Goal: Task Accomplishment & Management: Manage account settings

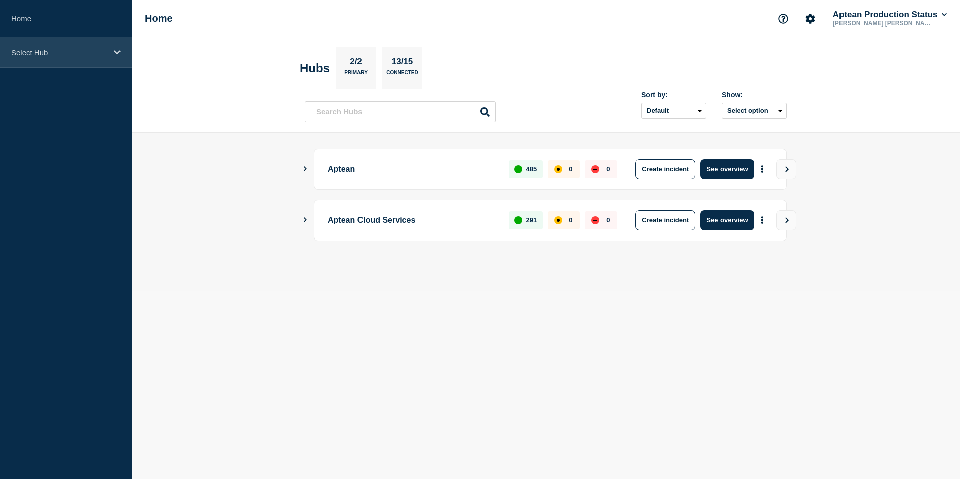
click at [115, 57] on div "Select Hub" at bounding box center [66, 52] width 132 height 31
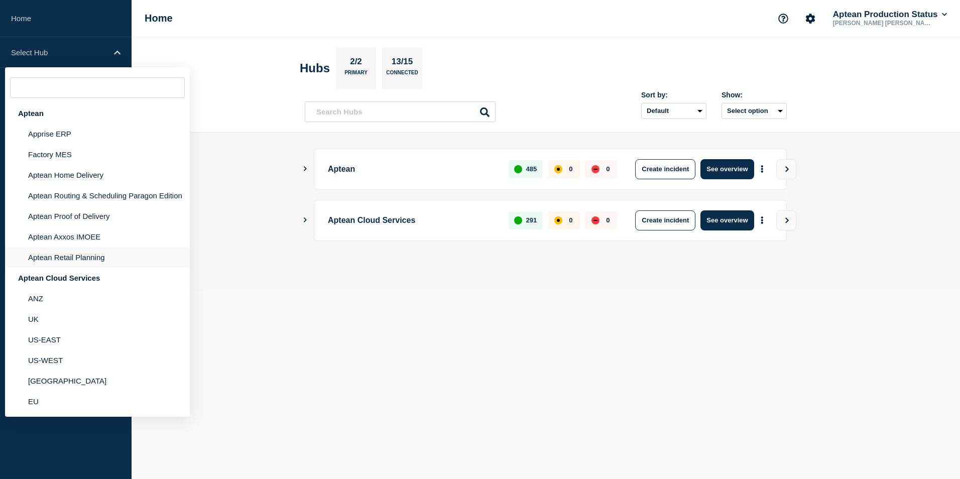
click at [97, 257] on li "Aptean Retail Planning" at bounding box center [97, 257] width 185 height 21
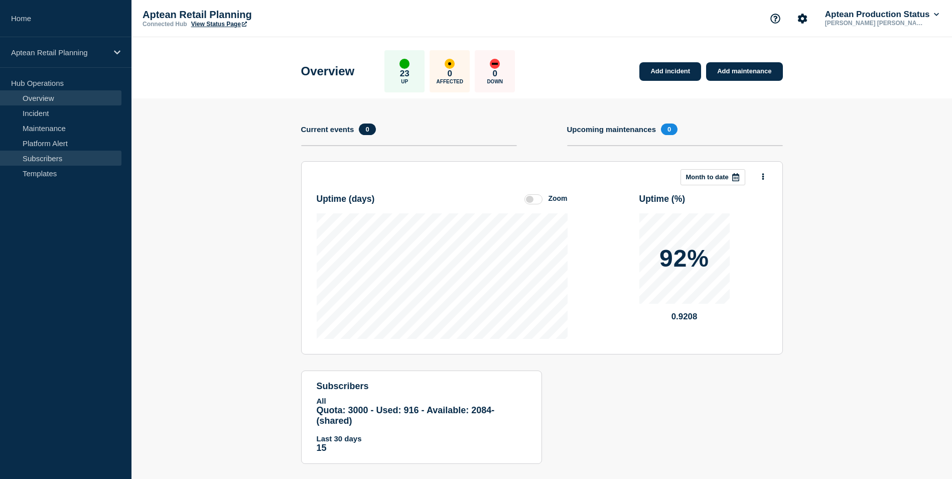
click at [46, 156] on link "Subscribers" at bounding box center [60, 158] width 121 height 15
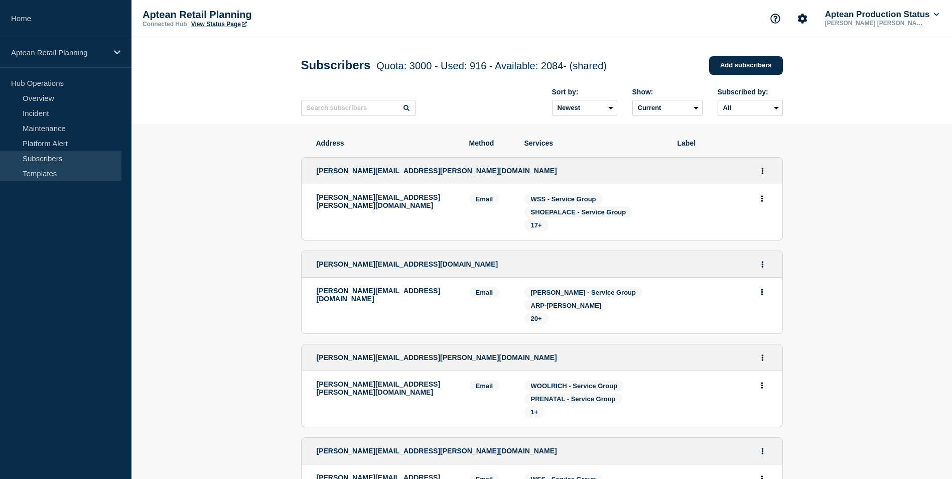
click at [44, 173] on link "Templates" at bounding box center [60, 173] width 121 height 15
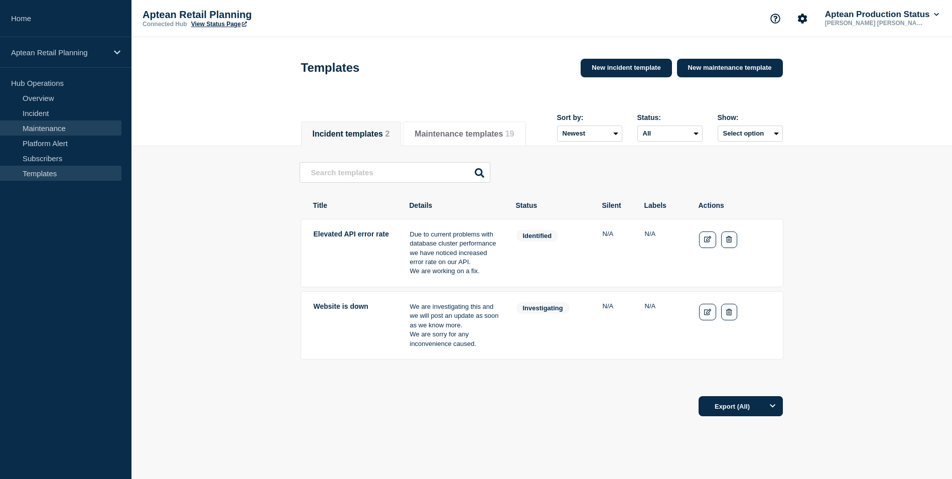
click at [61, 127] on link "Maintenance" at bounding box center [60, 127] width 121 height 15
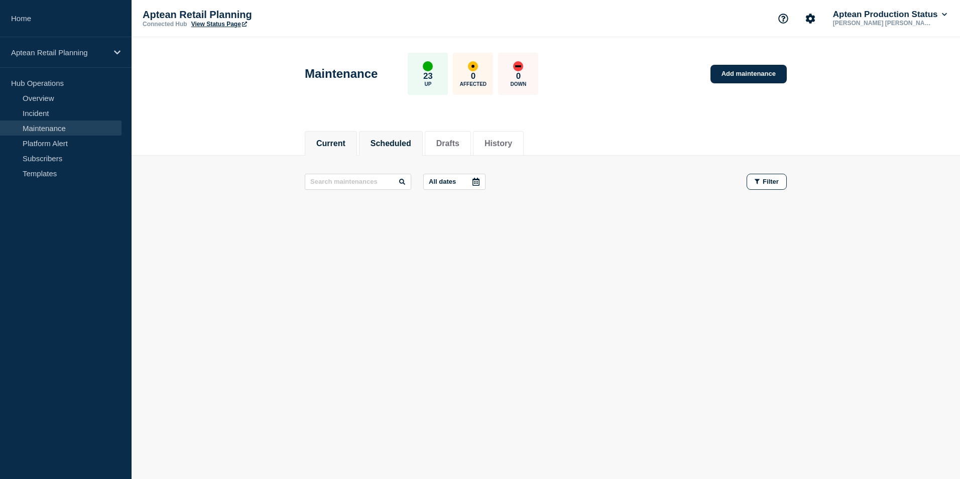
click at [396, 136] on li "Scheduled" at bounding box center [391, 143] width 64 height 25
click at [404, 145] on button "Scheduled" at bounding box center [390, 143] width 41 height 9
click at [332, 141] on button "Current" at bounding box center [330, 143] width 29 height 9
click at [53, 148] on link "Platform Alert" at bounding box center [60, 143] width 121 height 15
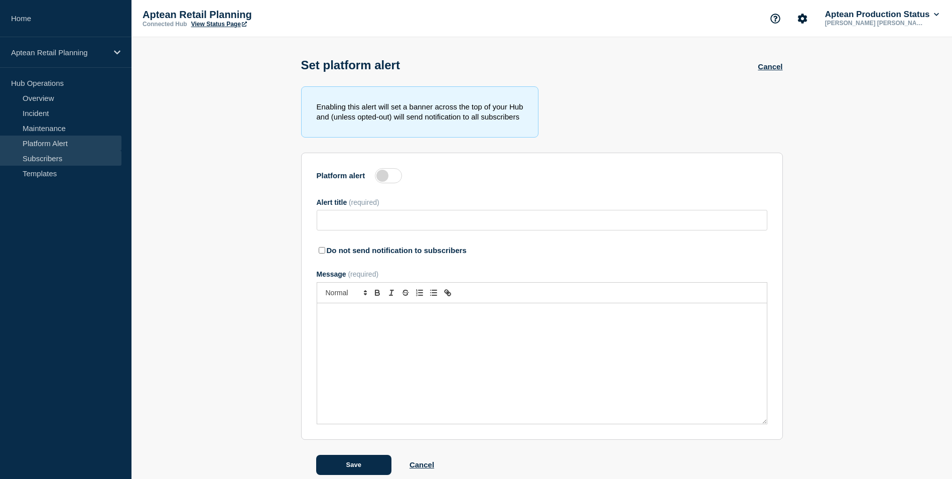
click at [54, 153] on link "Subscribers" at bounding box center [60, 158] width 121 height 15
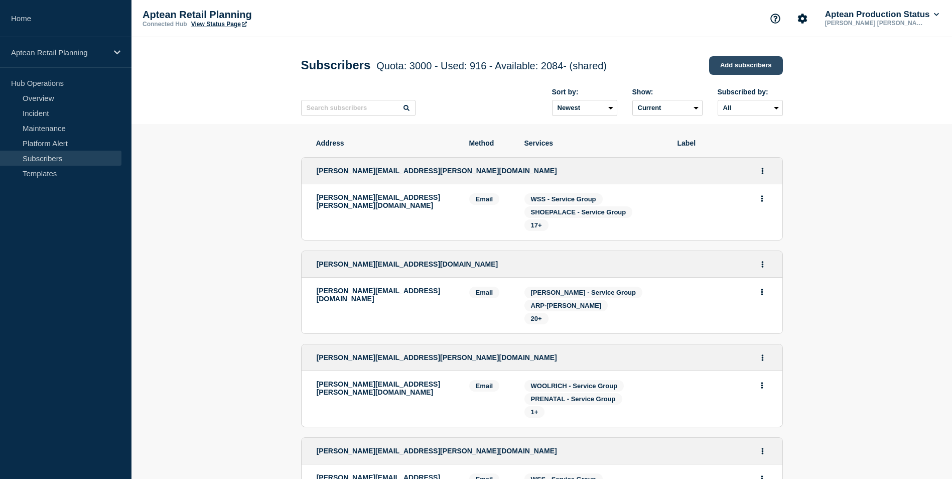
click at [750, 67] on link "Add subscribers" at bounding box center [746, 65] width 74 height 19
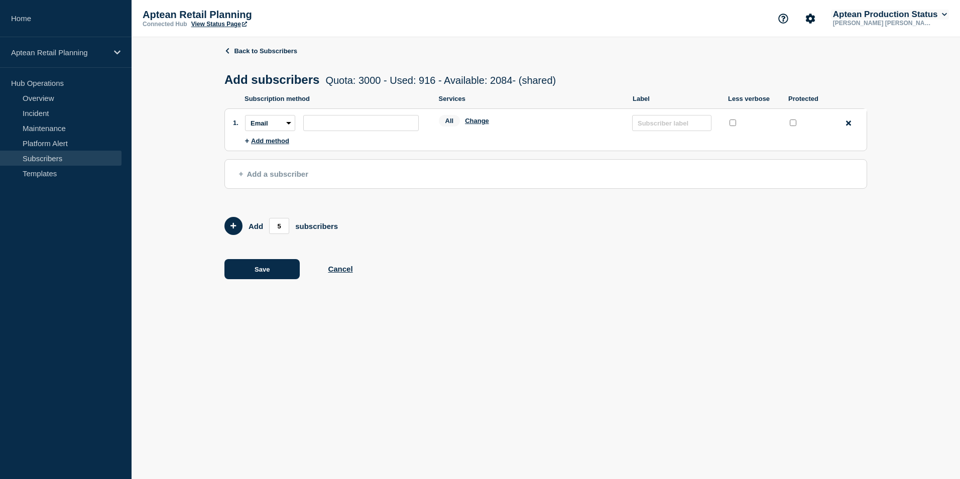
click at [935, 14] on button "Aptean Production Status" at bounding box center [890, 15] width 118 height 10
click at [863, 95] on link "User settings" at bounding box center [868, 95] width 44 height 9
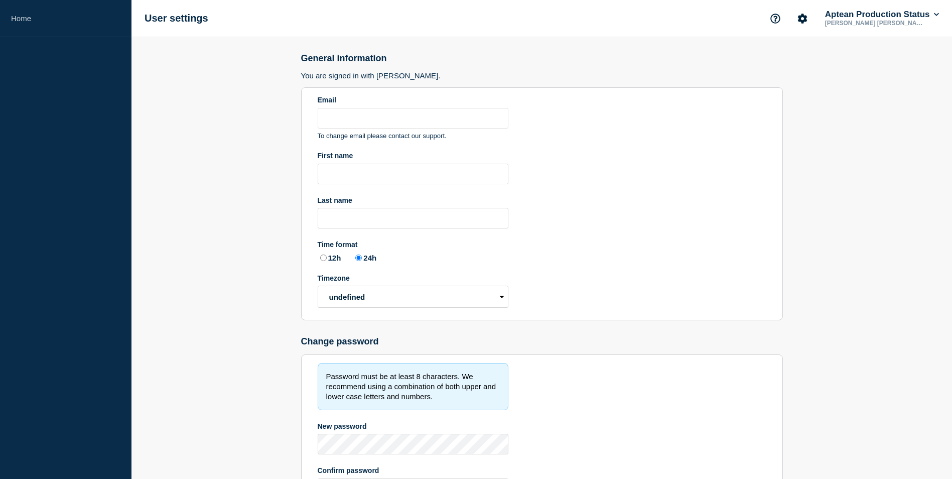
type input "mohamedthanish.nazeer@aptean.com"
type input "Mohamed Thanish"
type input "Nazeer"
radio input "true"
select select "hub"
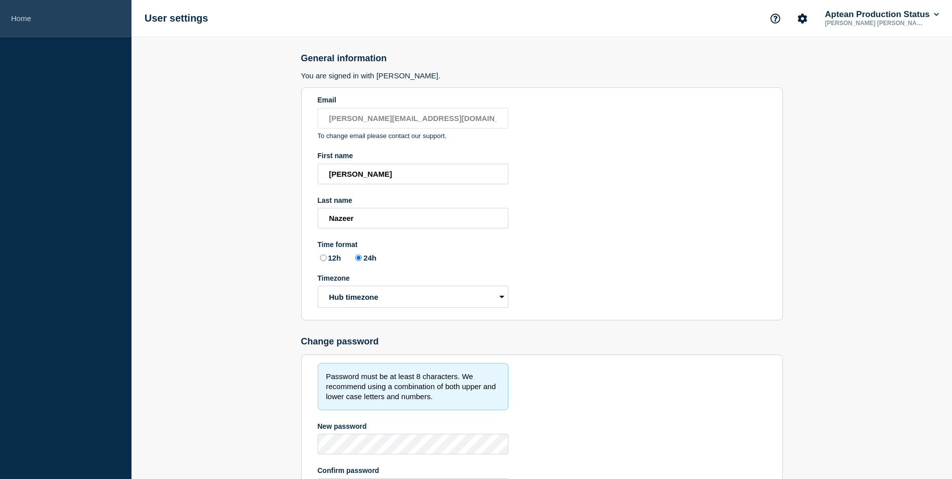
click at [66, 20] on link "Home" at bounding box center [66, 18] width 132 height 37
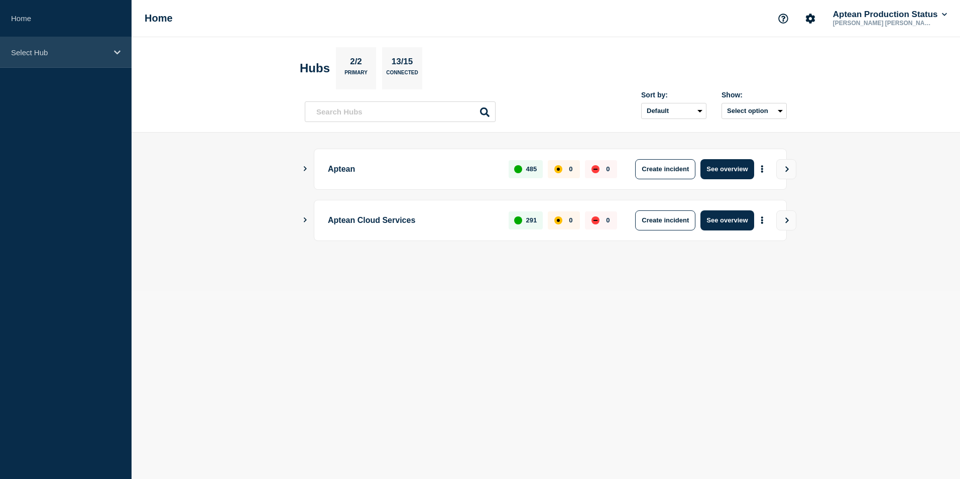
click at [98, 50] on p "Select Hub" at bounding box center [59, 52] width 96 height 9
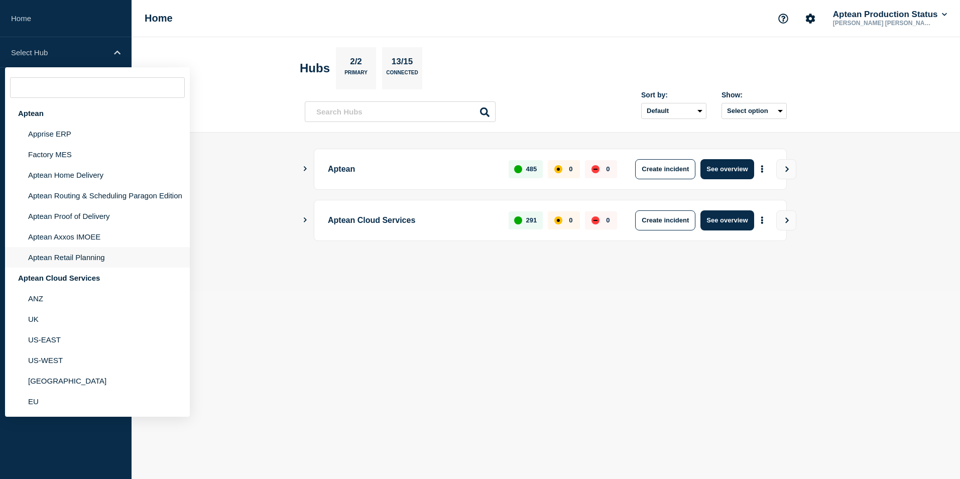
click at [77, 260] on li "Aptean Retail Planning" at bounding box center [97, 257] width 185 height 21
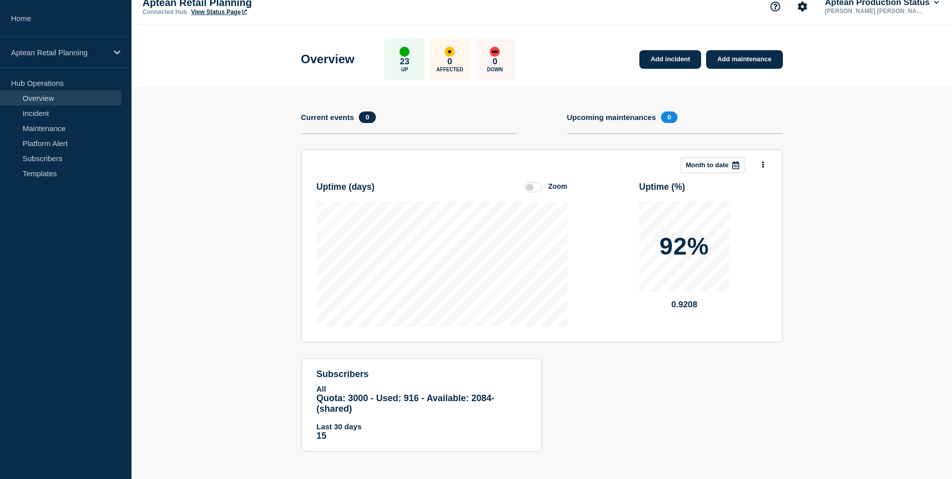
scroll to position [15, 0]
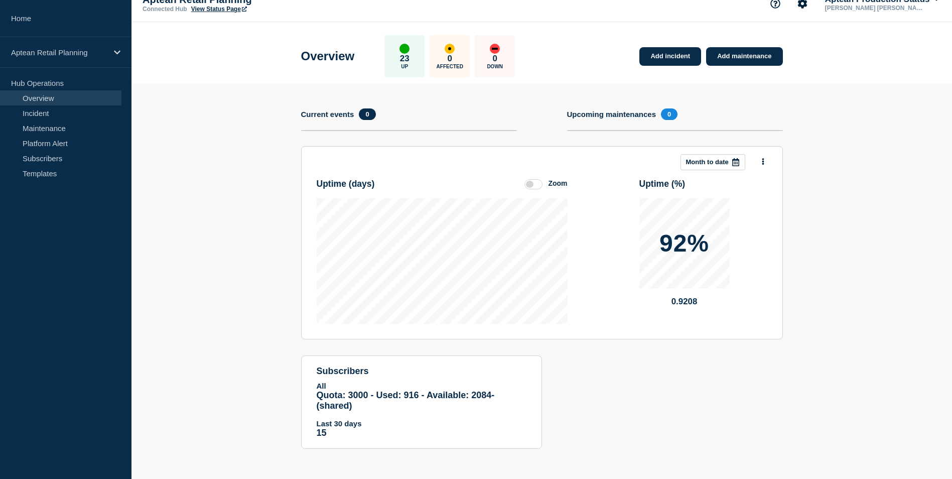
click at [358, 398] on span "Quota: 3000 - Used: 916 - Available: 2084 - (shared)" at bounding box center [406, 400] width 178 height 21
click at [735, 48] on link "Add maintenance" at bounding box center [744, 56] width 76 height 19
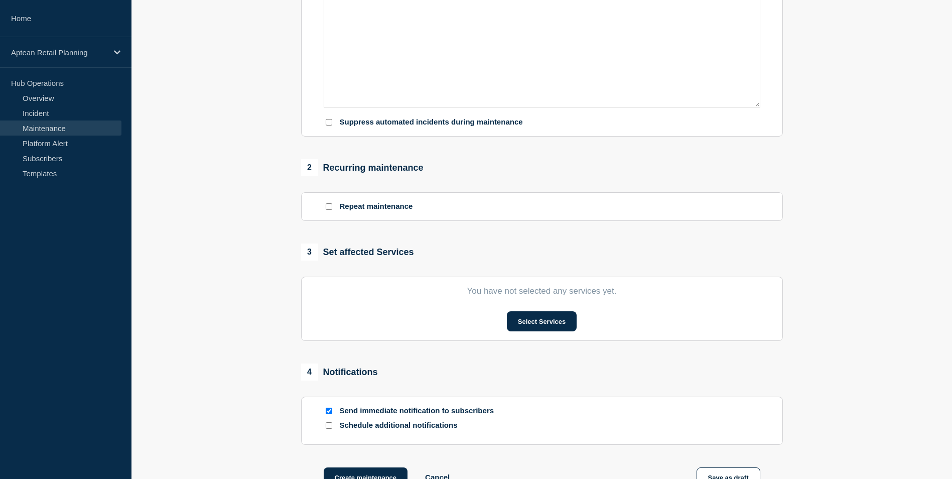
scroll to position [266, 0]
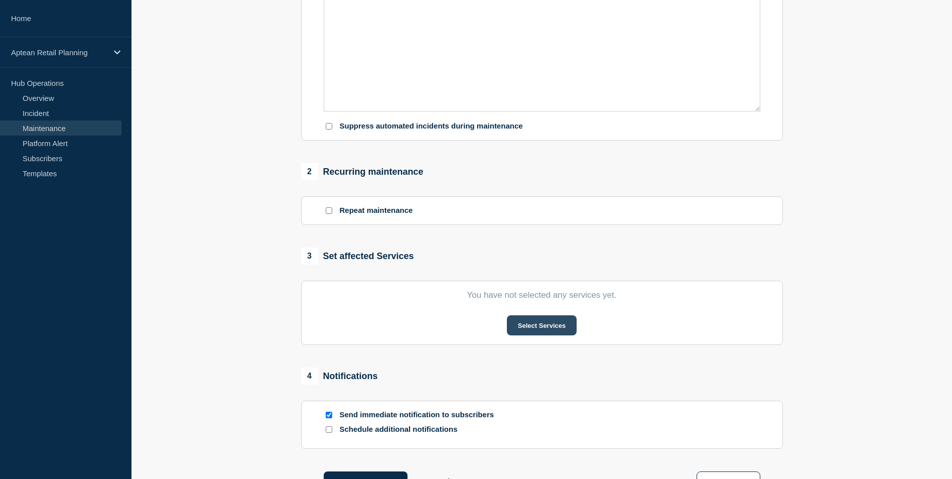
click at [536, 324] on button "Select Services" at bounding box center [542, 325] width 70 height 20
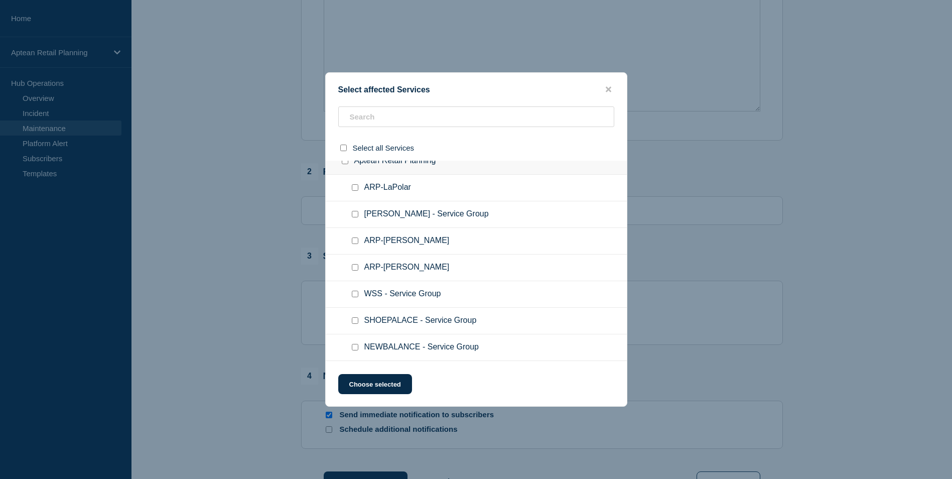
scroll to position [0, 0]
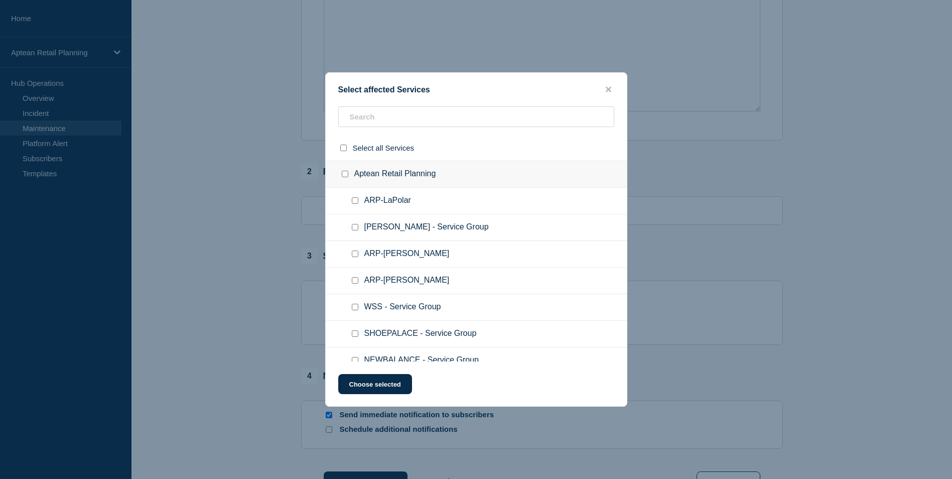
click at [648, 84] on div at bounding box center [476, 239] width 952 height 479
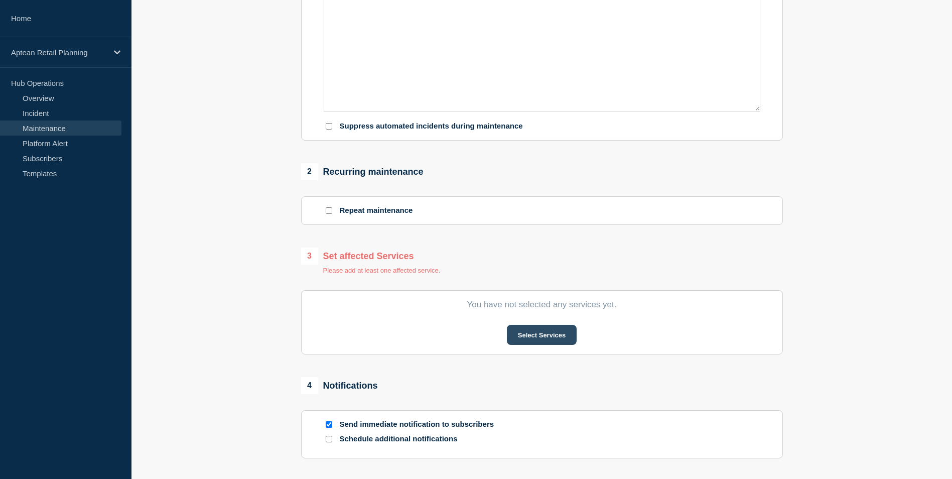
click at [543, 339] on button "Select Services" at bounding box center [542, 335] width 70 height 20
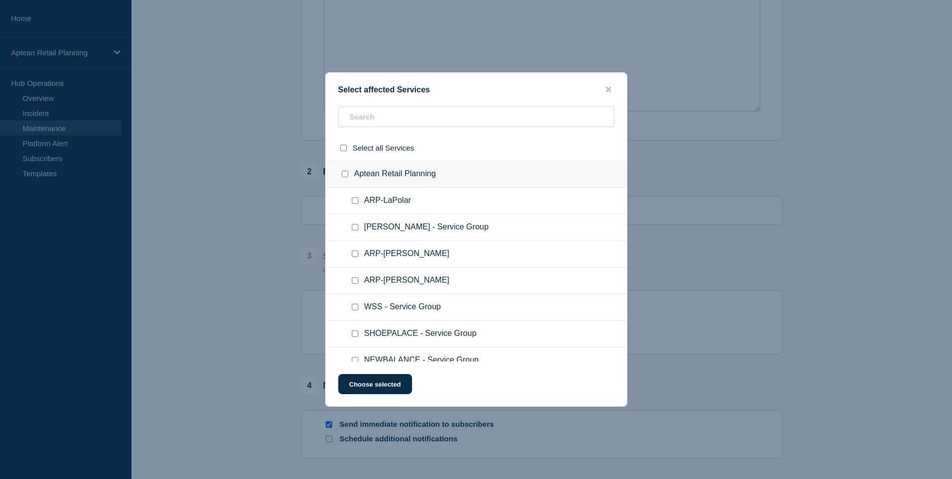
click at [355, 255] on input "ARP-Roberto Cavalli checkbox" at bounding box center [355, 253] width 7 height 7
checkbox input "true"
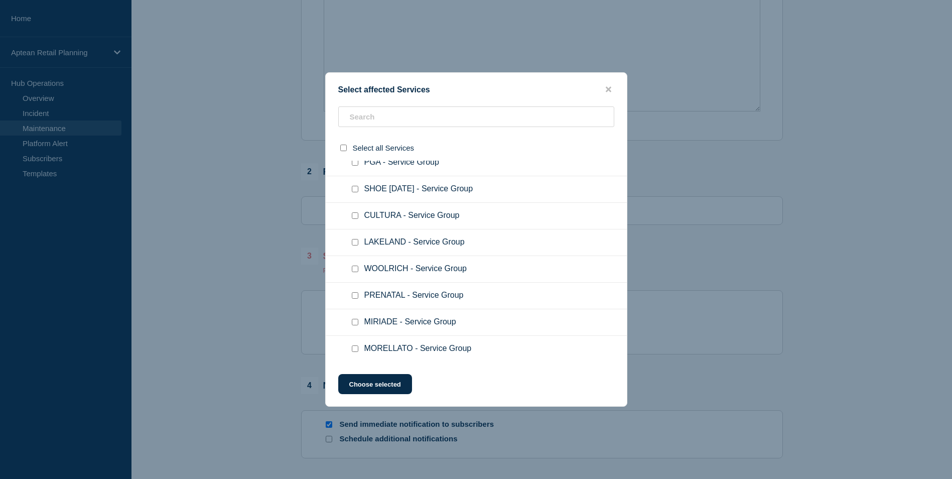
scroll to position [438, 0]
click at [614, 93] on div "Select affected Services" at bounding box center [476, 90] width 301 height 10
click at [604, 85] on button "close button" at bounding box center [609, 90] width 12 height 10
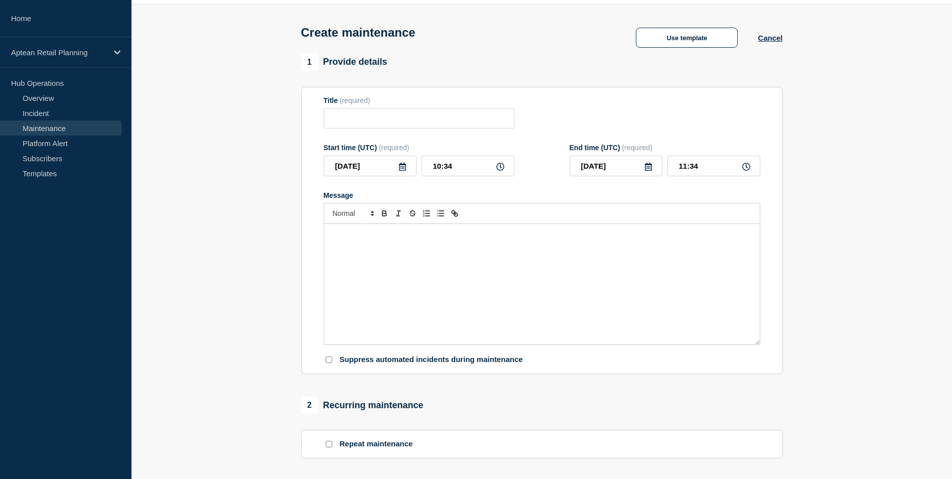
scroll to position [0, 0]
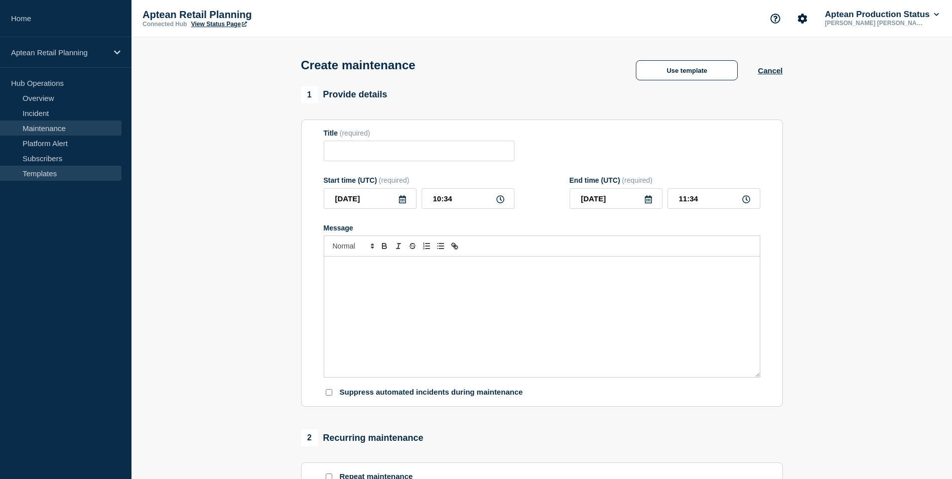
click at [39, 169] on link "Templates" at bounding box center [60, 173] width 121 height 15
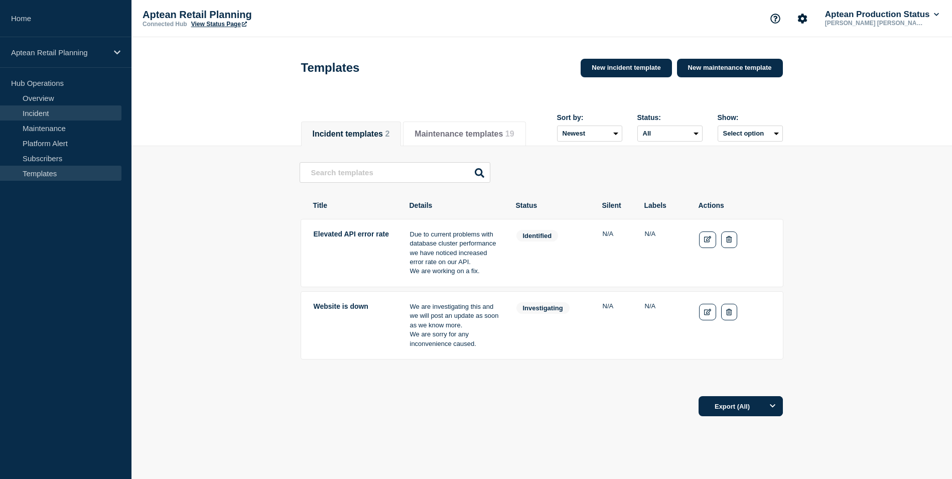
click at [53, 113] on link "Incident" at bounding box center [60, 112] width 121 height 15
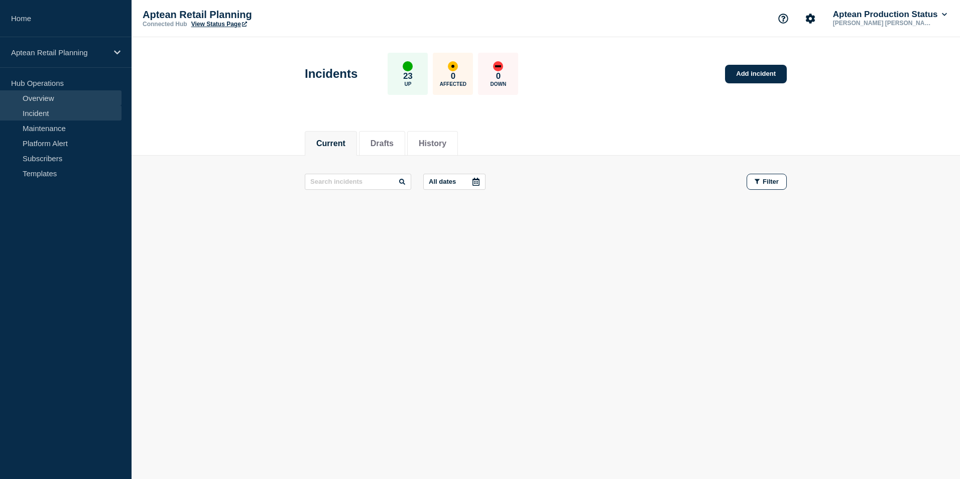
click at [49, 93] on link "Overview" at bounding box center [60, 97] width 121 height 15
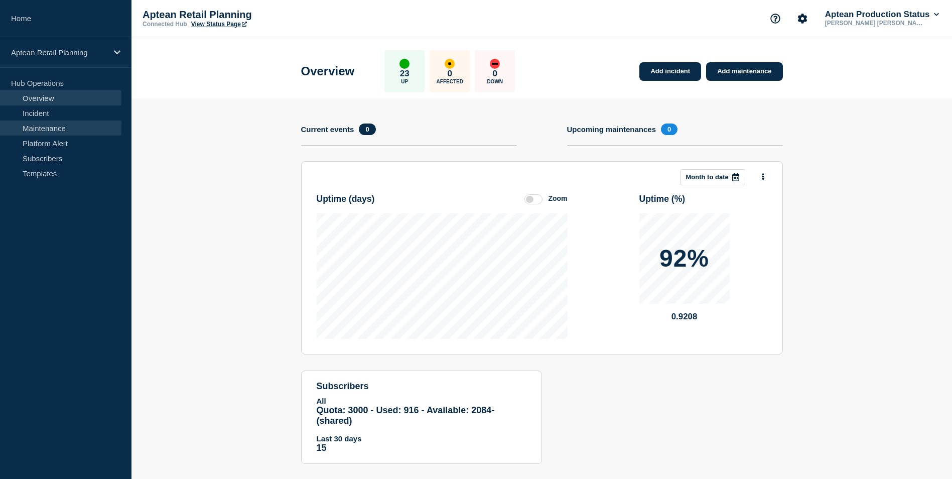
click at [48, 123] on link "Maintenance" at bounding box center [60, 127] width 121 height 15
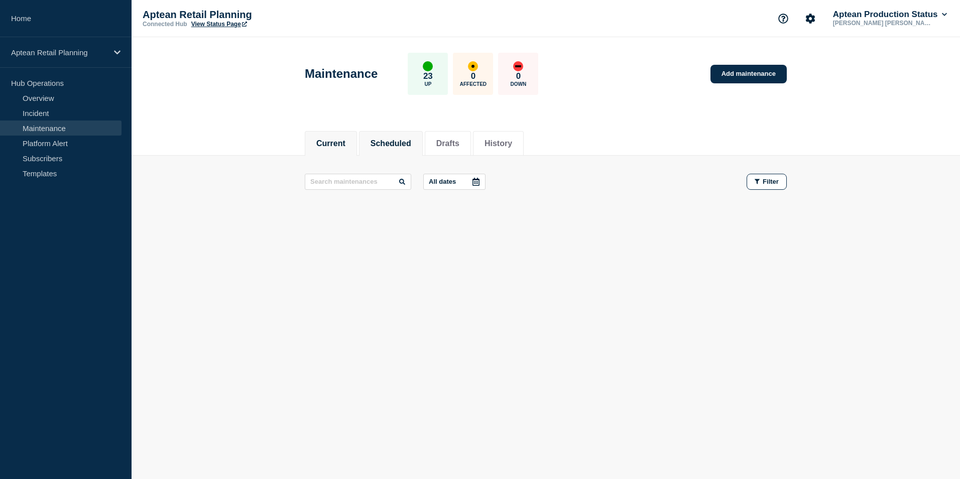
click at [384, 140] on button "Scheduled" at bounding box center [390, 143] width 41 height 9
click at [450, 146] on button "Drafts" at bounding box center [447, 143] width 23 height 9
click at [510, 149] on li "History" at bounding box center [498, 143] width 51 height 25
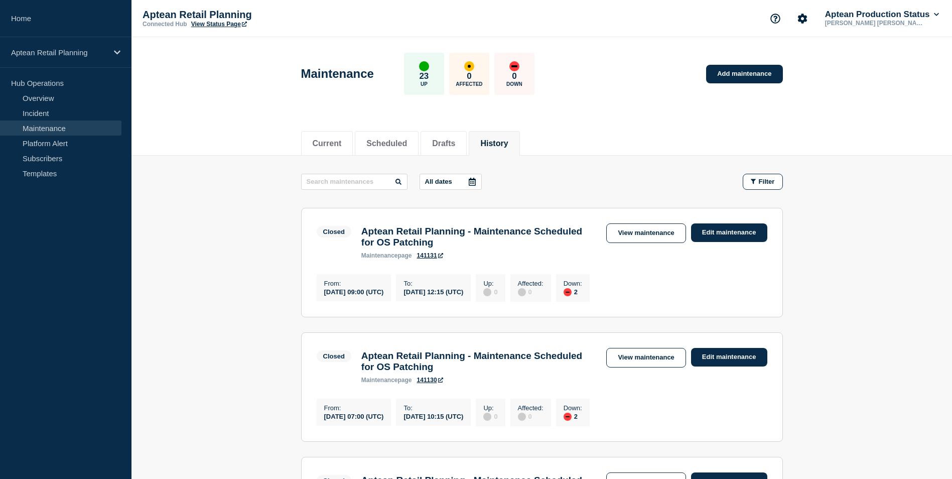
click at [435, 236] on h3 "Aptean Retail Planning - Maintenance Scheduled for OS Patching" at bounding box center [478, 237] width 235 height 22
click at [635, 225] on link "View maintenance" at bounding box center [645, 233] width 79 height 20
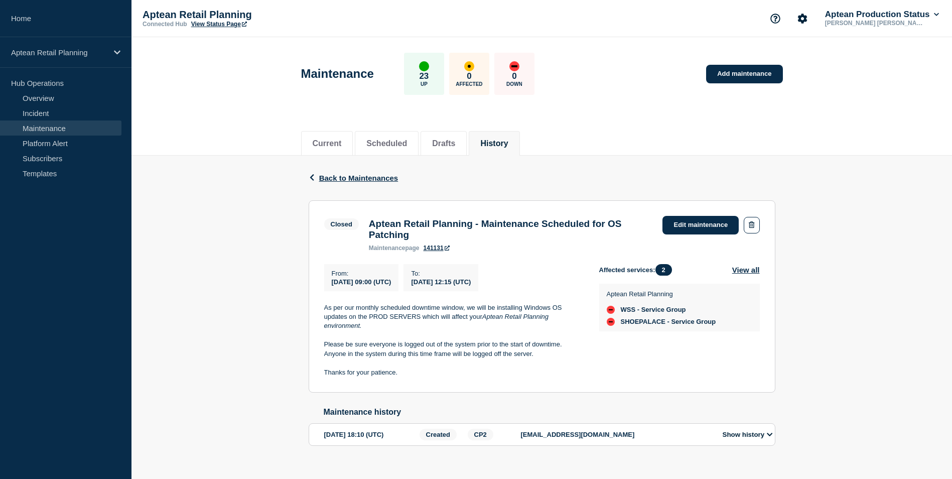
click at [688, 326] on span "SHOEPALACE - Service Group" at bounding box center [668, 322] width 95 height 8
click at [751, 275] on button "View all" at bounding box center [746, 270] width 28 height 12
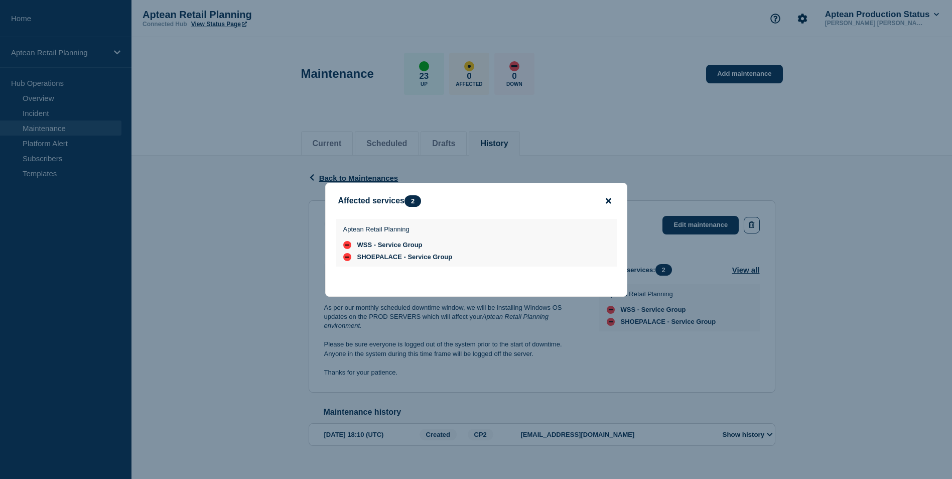
click at [606, 197] on icon "close button" at bounding box center [609, 201] width 6 height 8
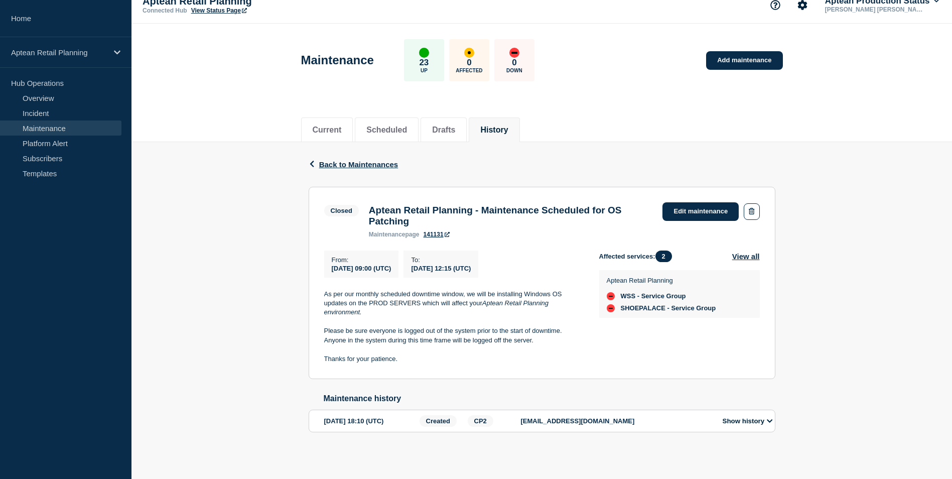
scroll to position [23, 0]
click at [767, 421] on button "Show history" at bounding box center [748, 421] width 56 height 9
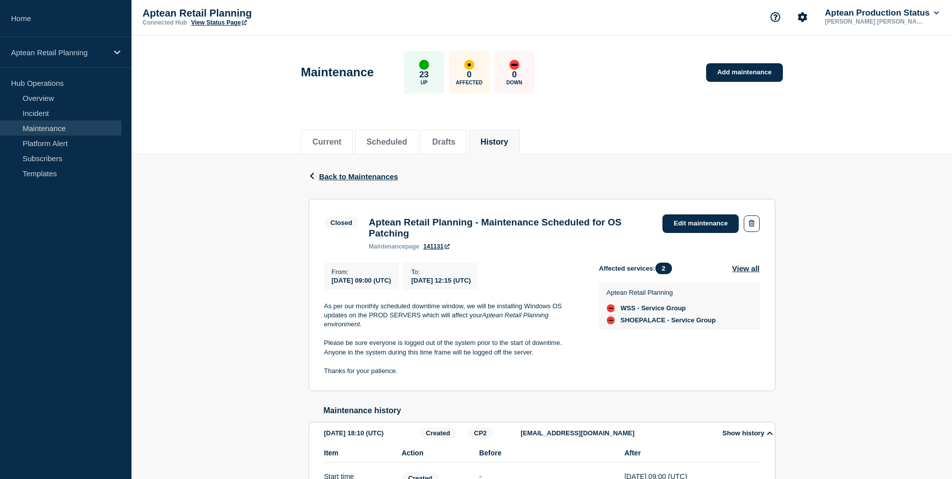
scroll to position [0, 0]
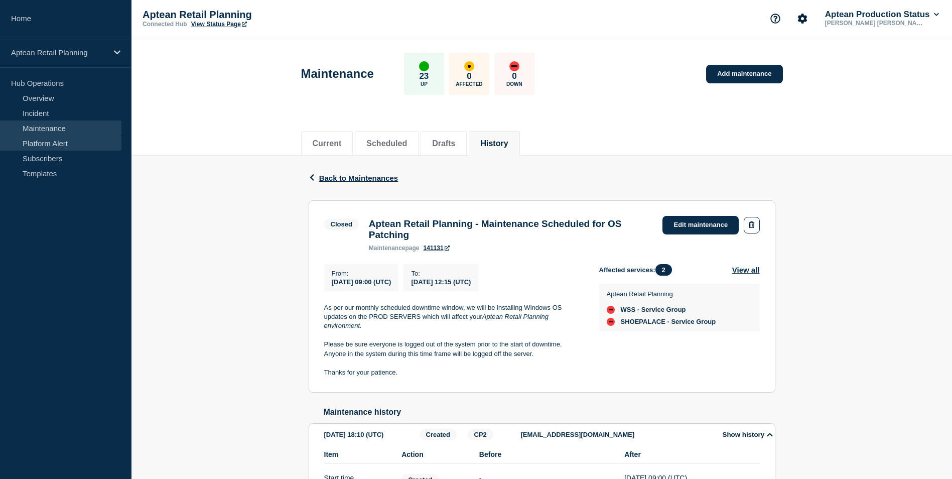
click at [54, 144] on link "Platform Alert" at bounding box center [60, 143] width 121 height 15
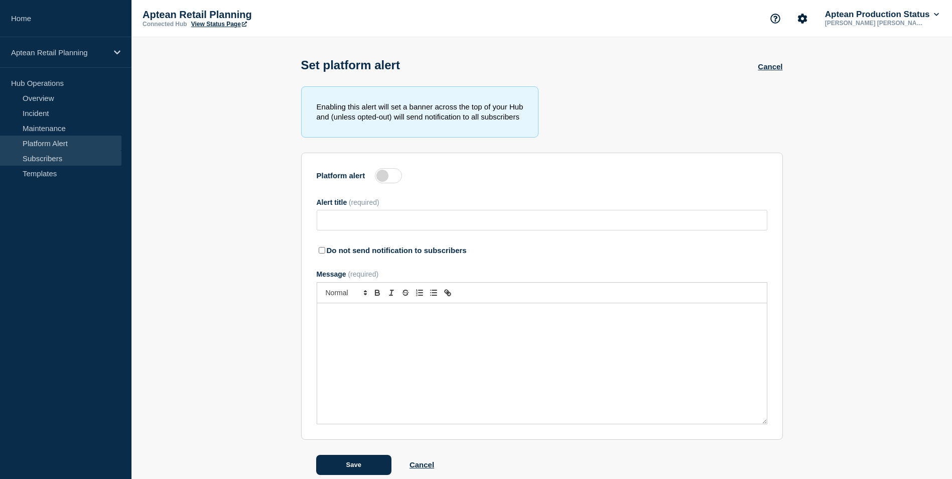
click at [54, 156] on link "Subscribers" at bounding box center [60, 158] width 121 height 15
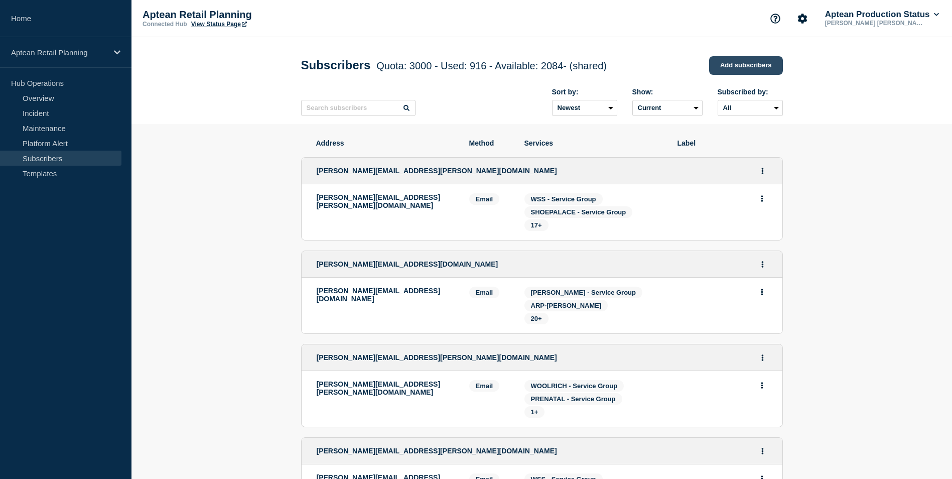
click at [750, 75] on link "Add subscribers" at bounding box center [746, 65] width 74 height 19
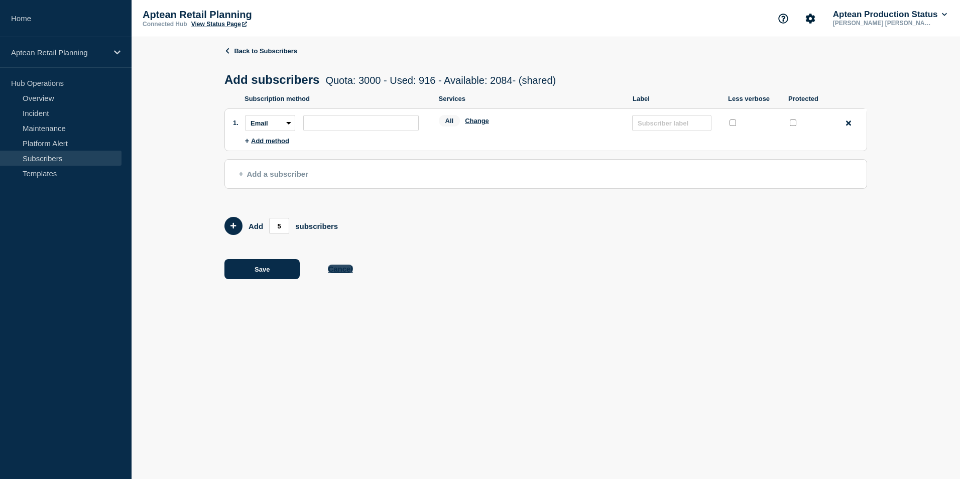
click at [330, 273] on button "Cancel" at bounding box center [340, 269] width 25 height 9
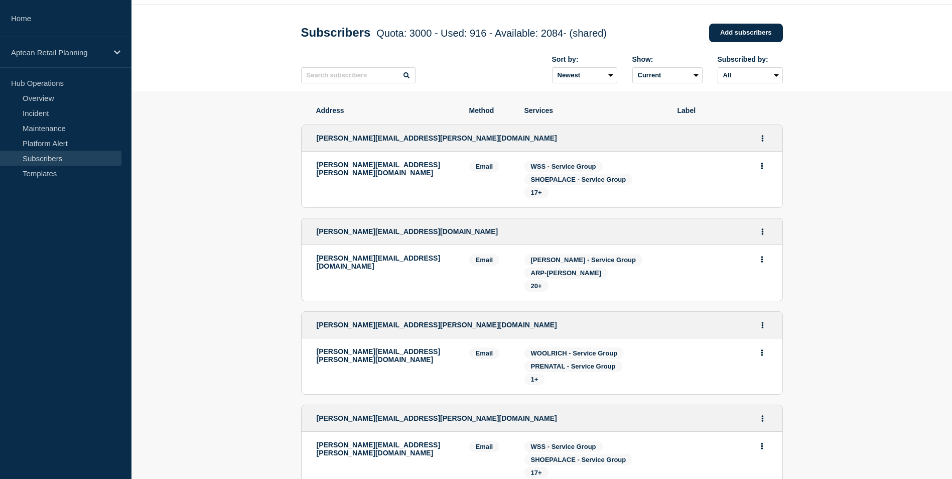
scroll to position [50, 0]
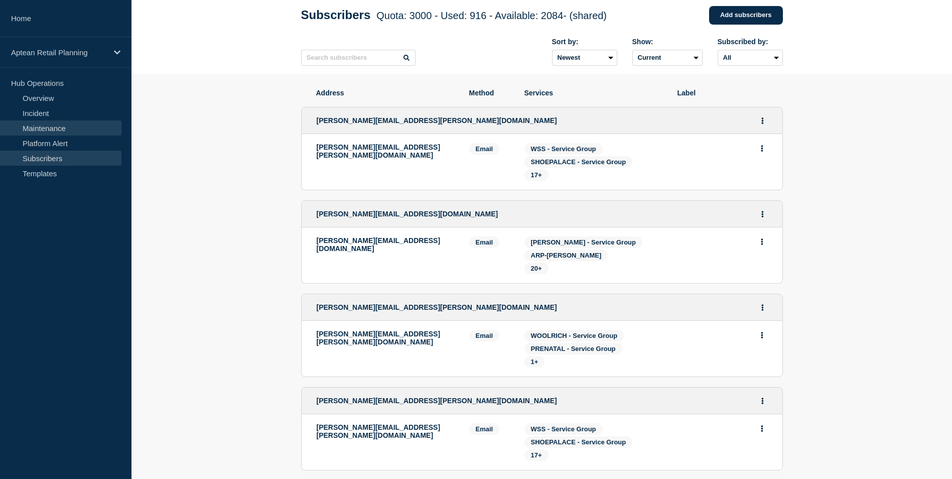
click at [60, 130] on link "Maintenance" at bounding box center [60, 127] width 121 height 15
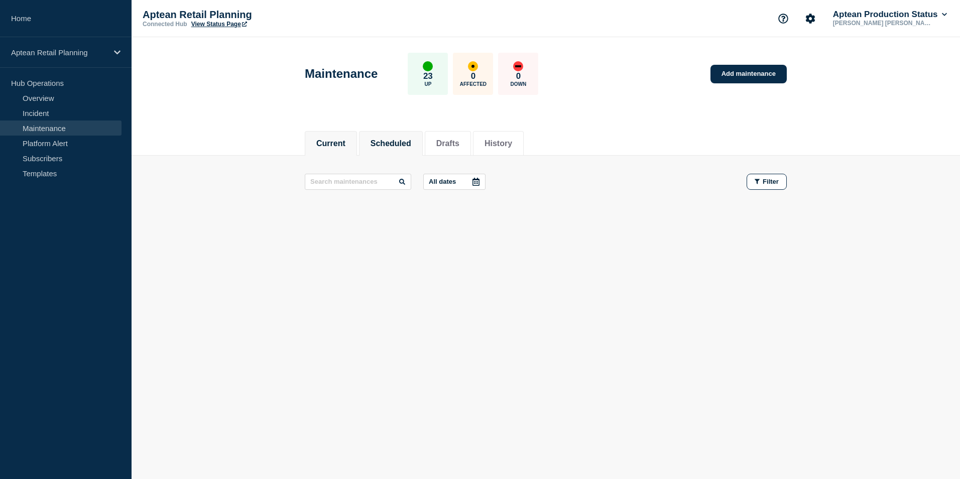
click at [402, 144] on button "Scheduled" at bounding box center [390, 143] width 41 height 9
click at [343, 145] on button "Current" at bounding box center [330, 143] width 29 height 9
click at [397, 146] on button "Scheduled" at bounding box center [390, 143] width 41 height 9
click at [753, 69] on link "Add maintenance" at bounding box center [748, 74] width 76 height 19
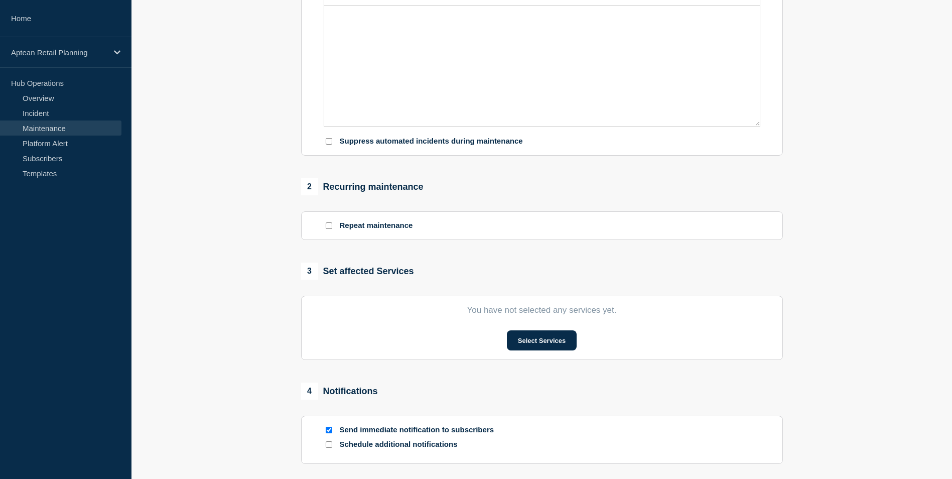
scroll to position [397, 0]
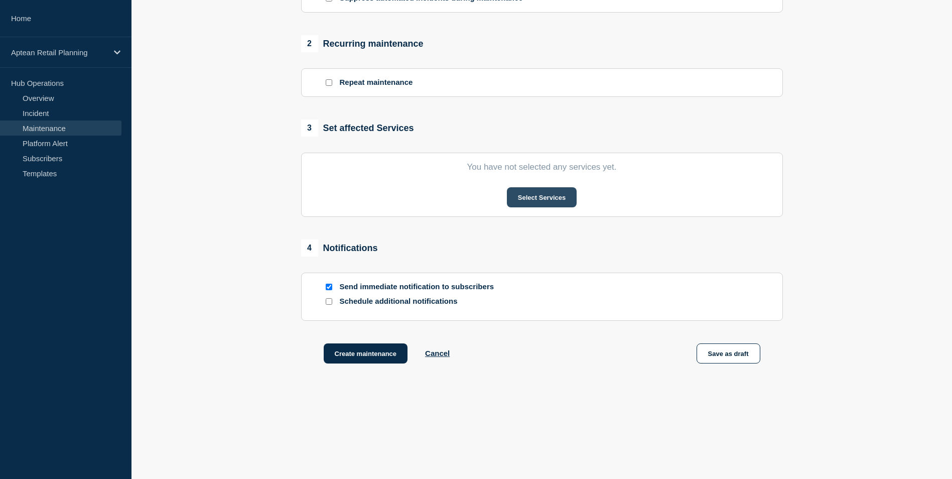
click at [552, 192] on button "Select Services" at bounding box center [542, 197] width 70 height 20
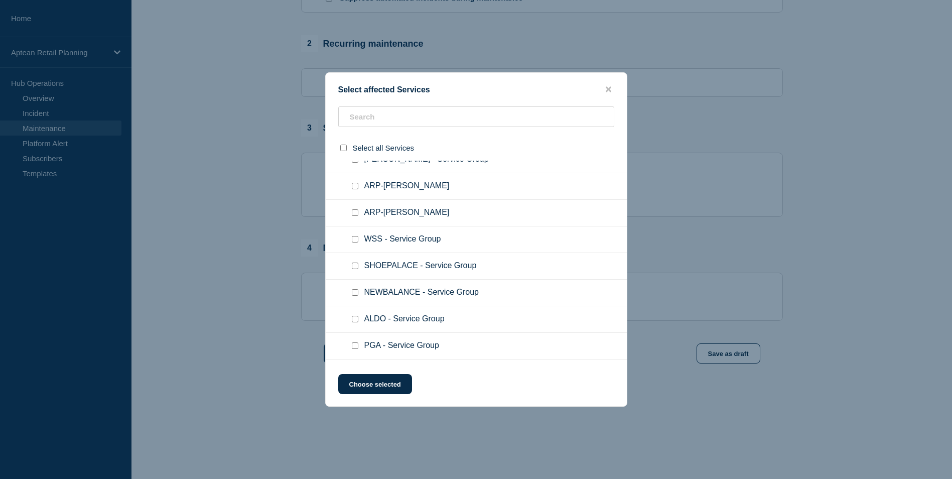
scroll to position [0, 0]
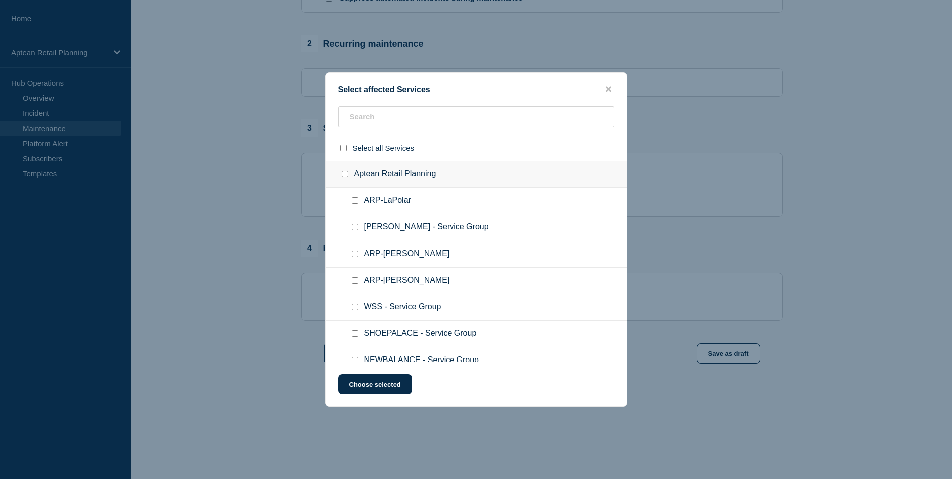
click at [343, 172] on input "Aptean Retail Planning checkbox" at bounding box center [345, 174] width 7 height 7
checkbox input "true"
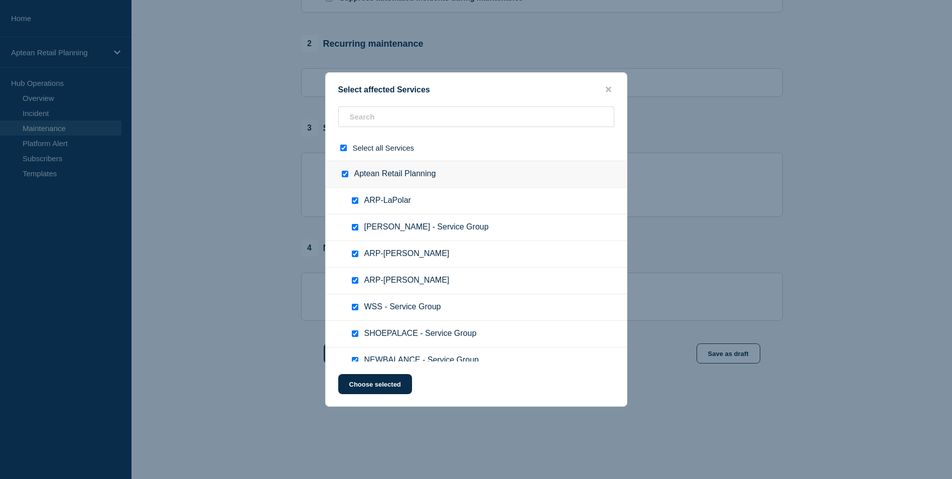
checkbox input "true"
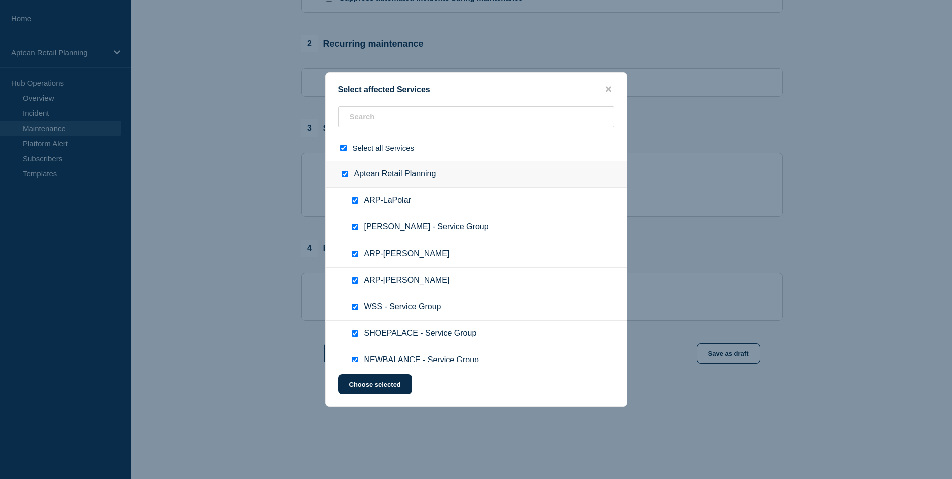
checkbox input "true"
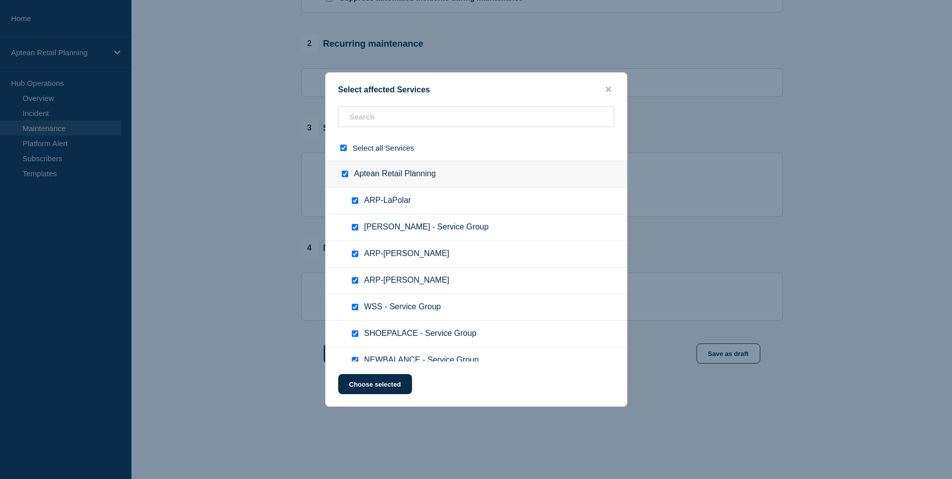
checkbox input "true"
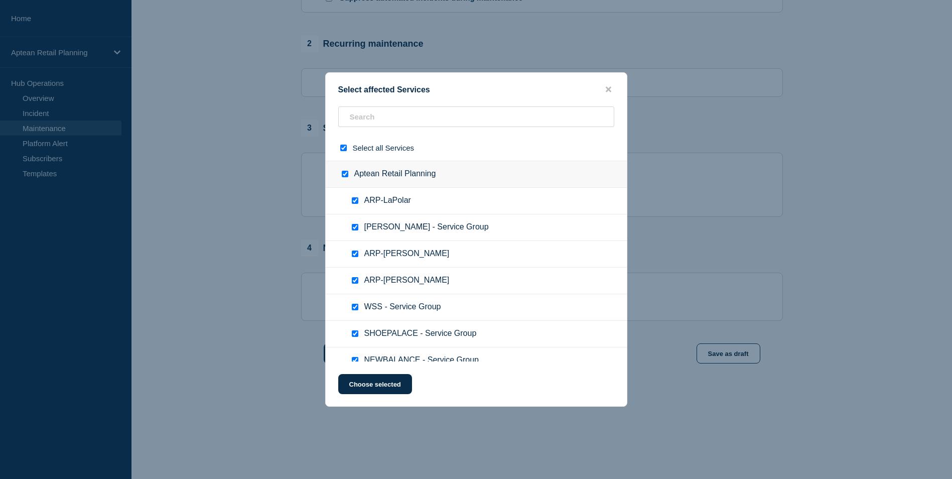
checkbox input "true"
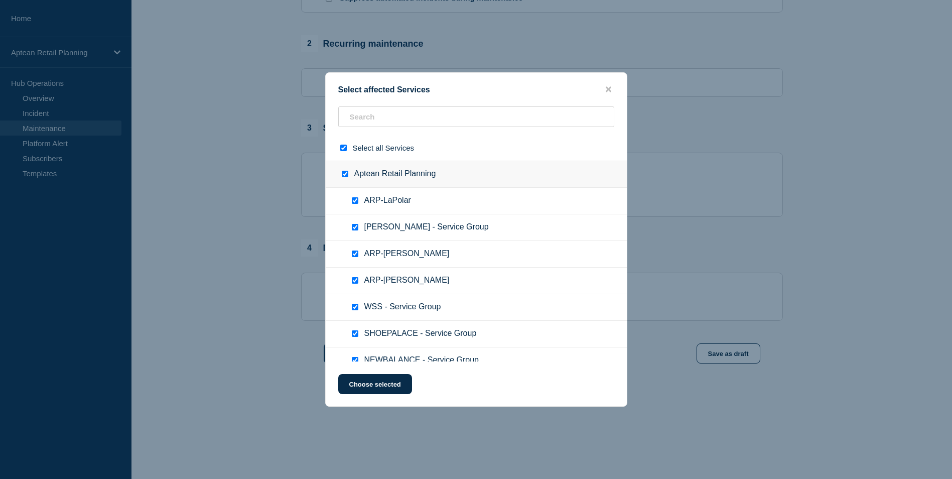
checkbox input "true"
click at [343, 172] on input "Aptean Retail Planning checkbox" at bounding box center [345, 174] width 7 height 7
checkbox input "false"
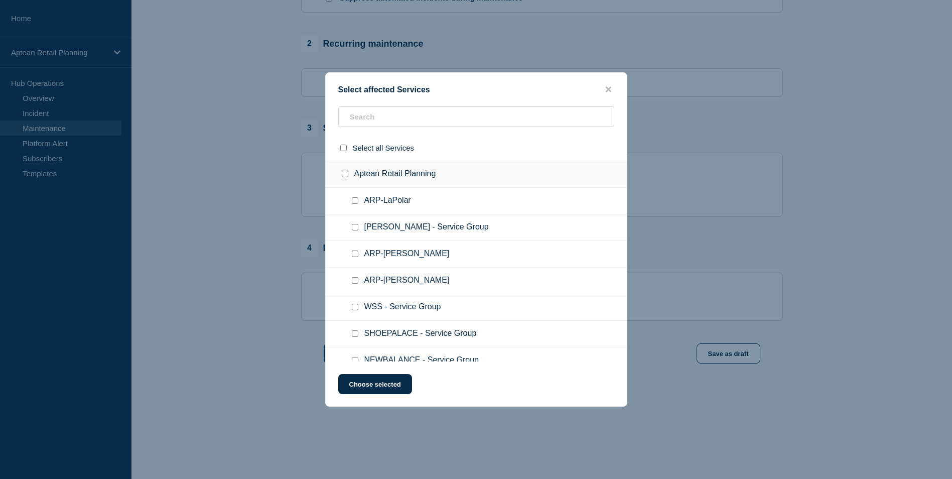
checkbox input "false"
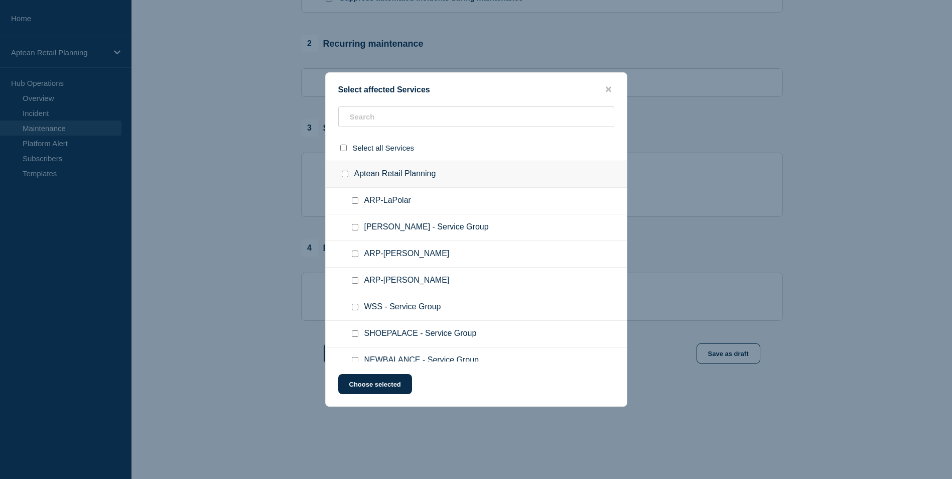
checkbox input "false"
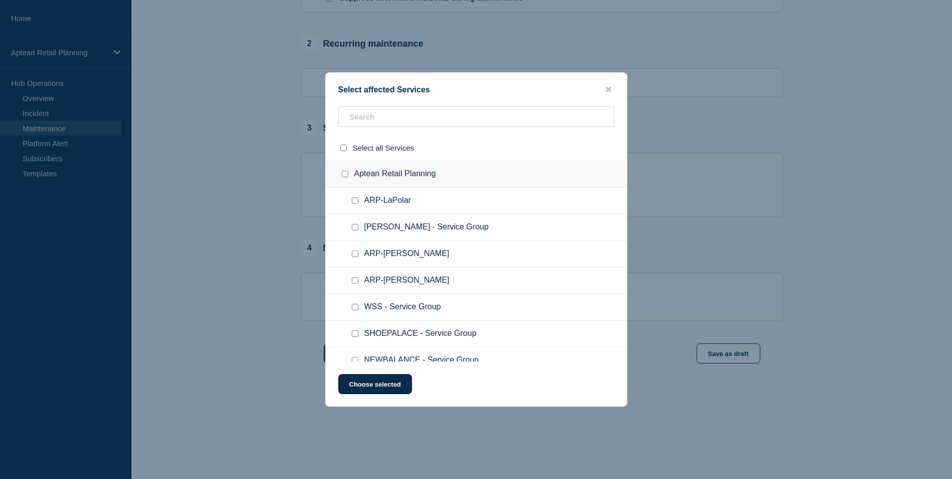
checkbox input "false"
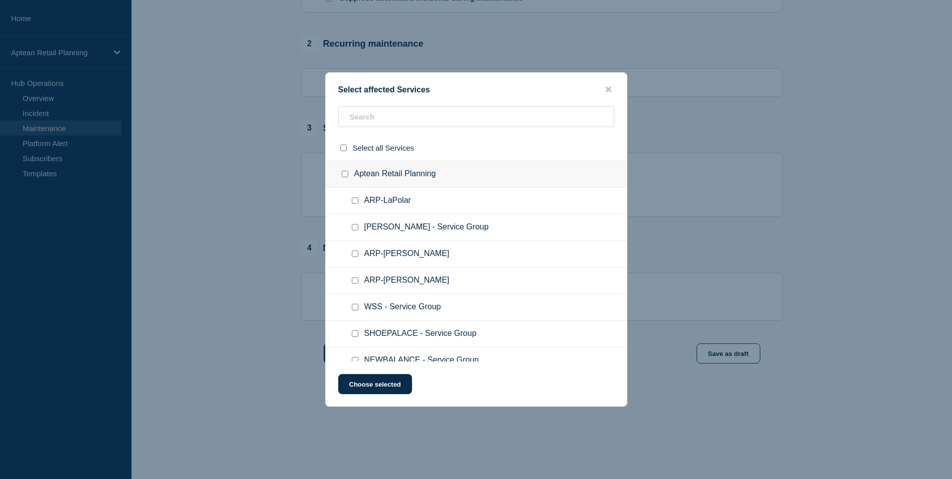
checkbox input "false"
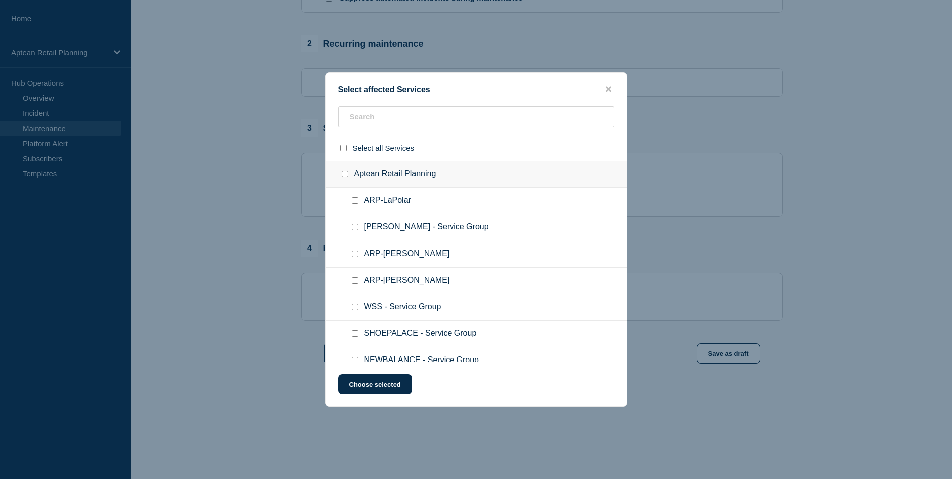
checkbox input "false"
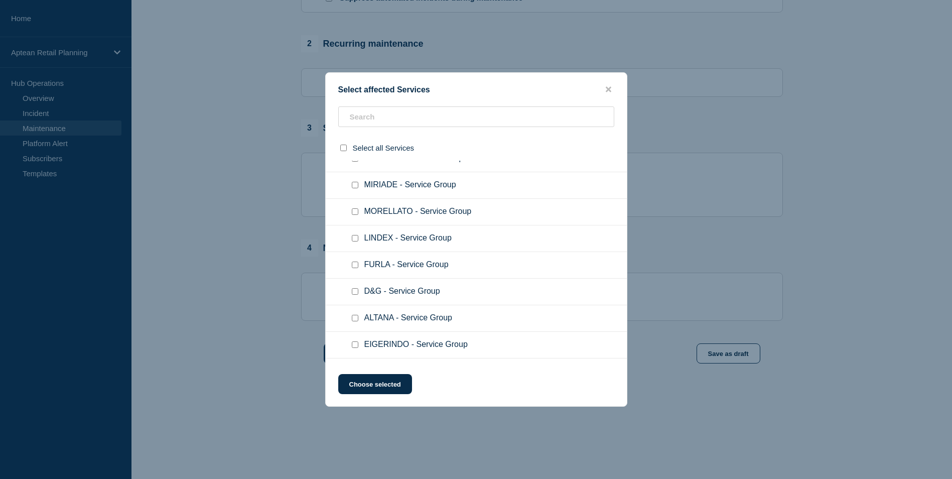
scroll to position [438, 0]
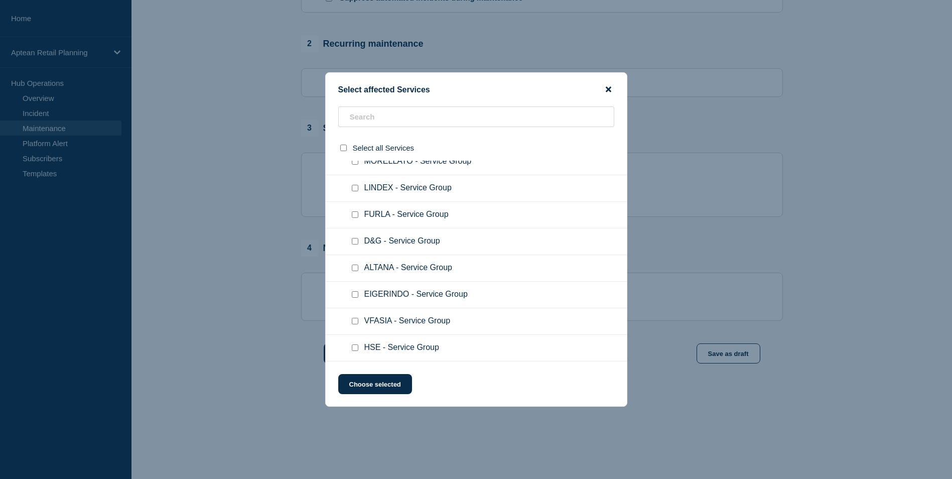
click at [606, 86] on icon "close button" at bounding box center [609, 89] width 6 height 8
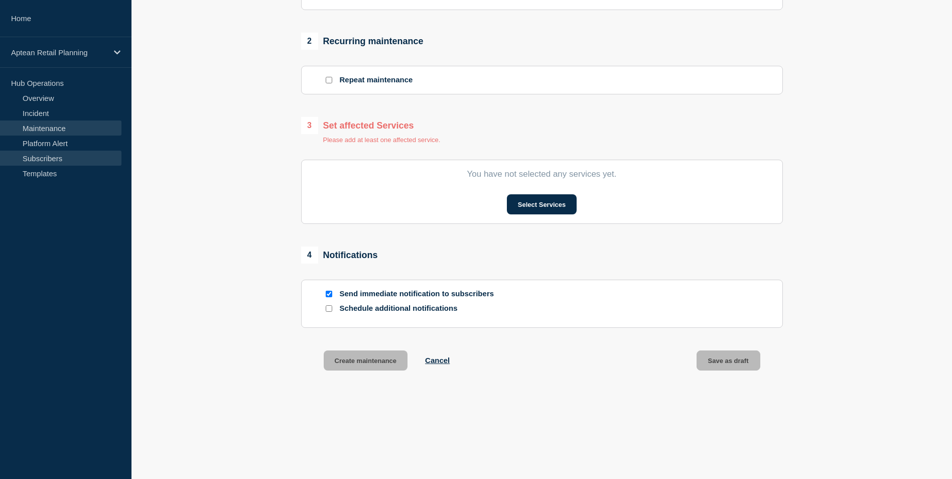
click at [36, 157] on link "Subscribers" at bounding box center [60, 158] width 121 height 15
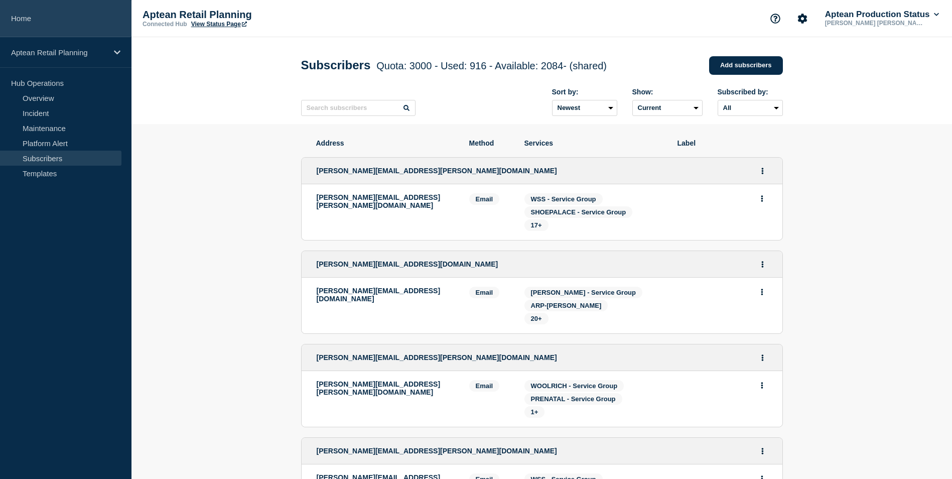
click at [30, 12] on link "Home" at bounding box center [66, 18] width 132 height 37
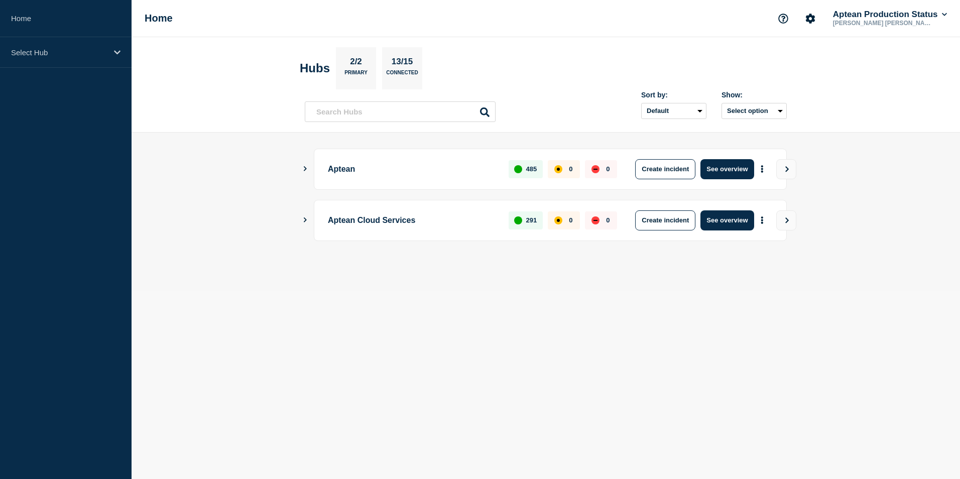
click at [313, 215] on div "Aptean Cloud Services 291 0 0 Create incident See overview" at bounding box center [546, 220] width 482 height 41
click at [118, 50] on icon at bounding box center [117, 53] width 7 height 8
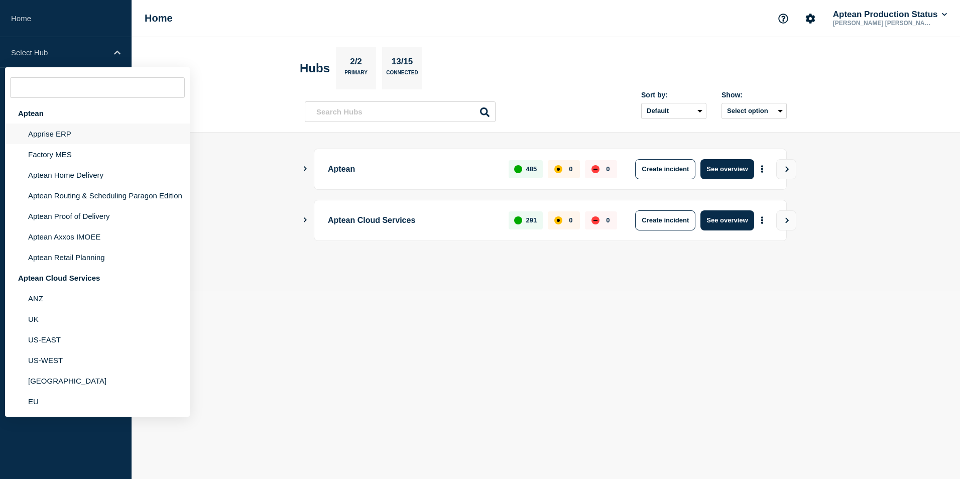
click at [66, 133] on li "Apprise ERP" at bounding box center [97, 133] width 185 height 21
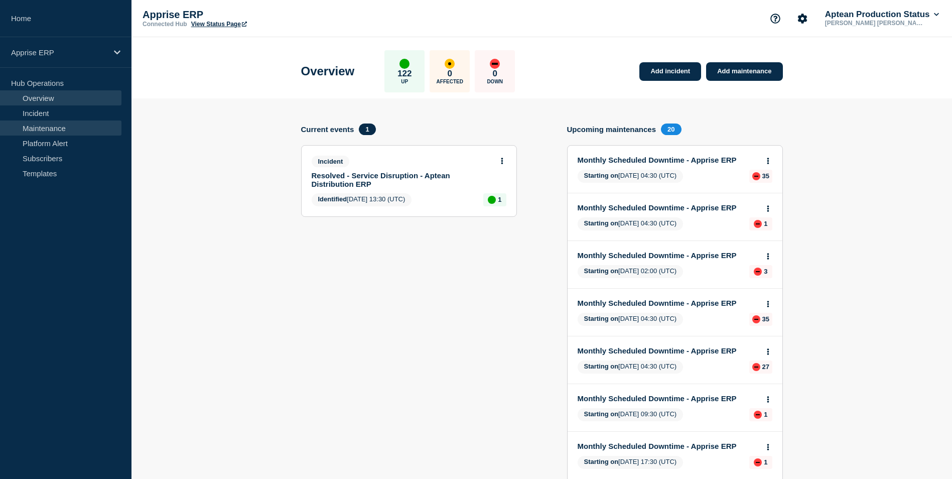
click at [57, 135] on link "Maintenance" at bounding box center [60, 127] width 121 height 15
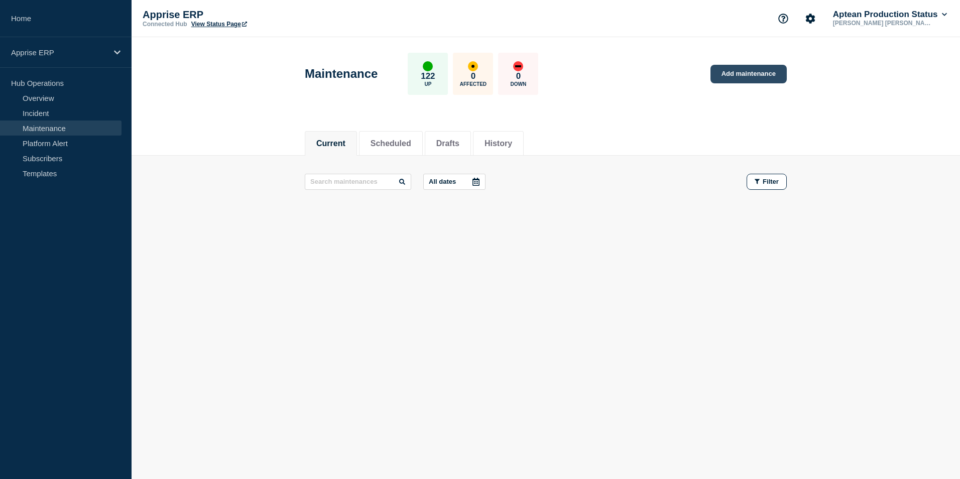
click at [759, 72] on link "Add maintenance" at bounding box center [748, 74] width 76 height 19
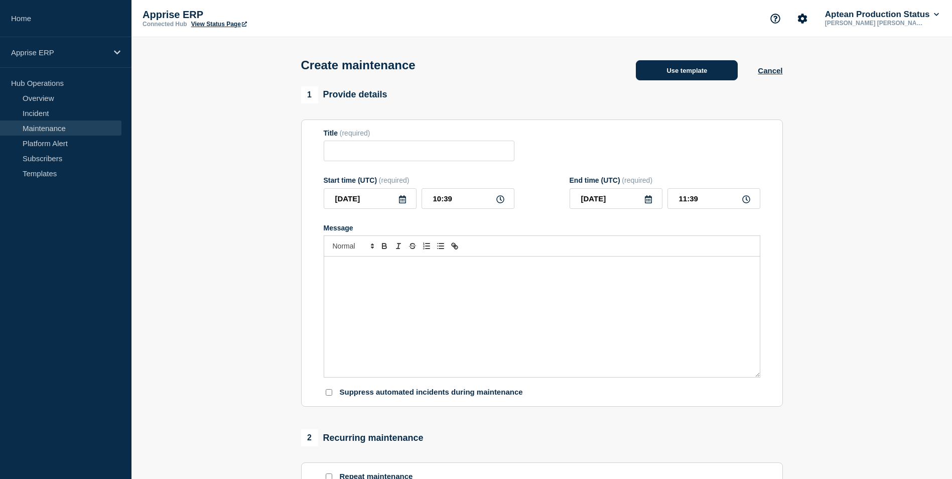
click at [665, 76] on button "Use template" at bounding box center [687, 70] width 102 height 20
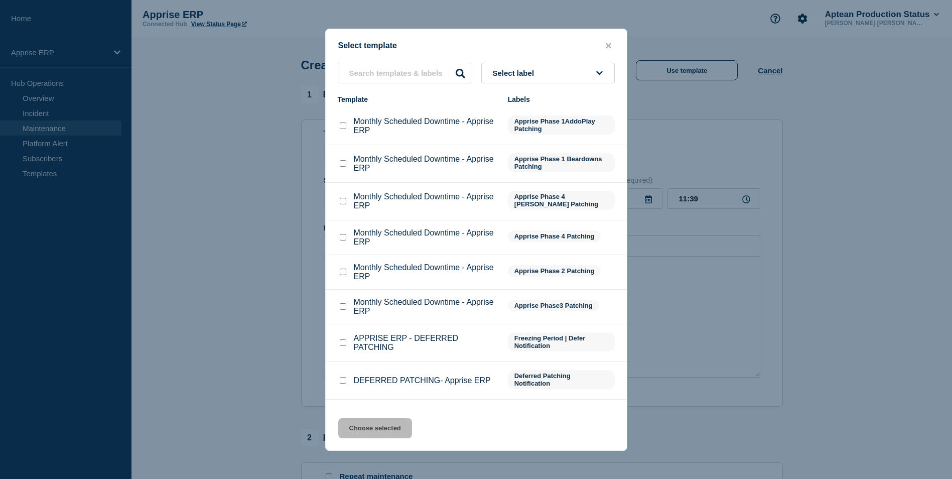
click at [677, 326] on div at bounding box center [476, 239] width 952 height 479
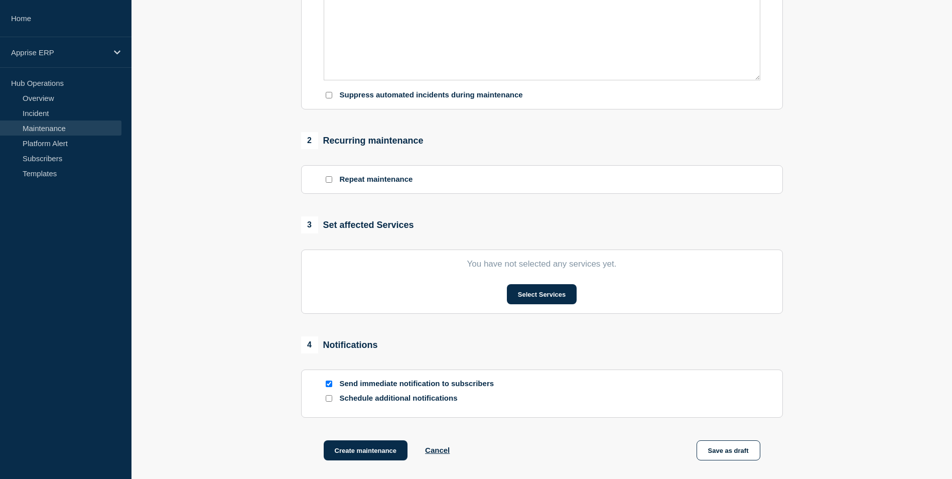
scroll to position [296, 0]
click at [567, 305] on button "Select Services" at bounding box center [542, 295] width 70 height 20
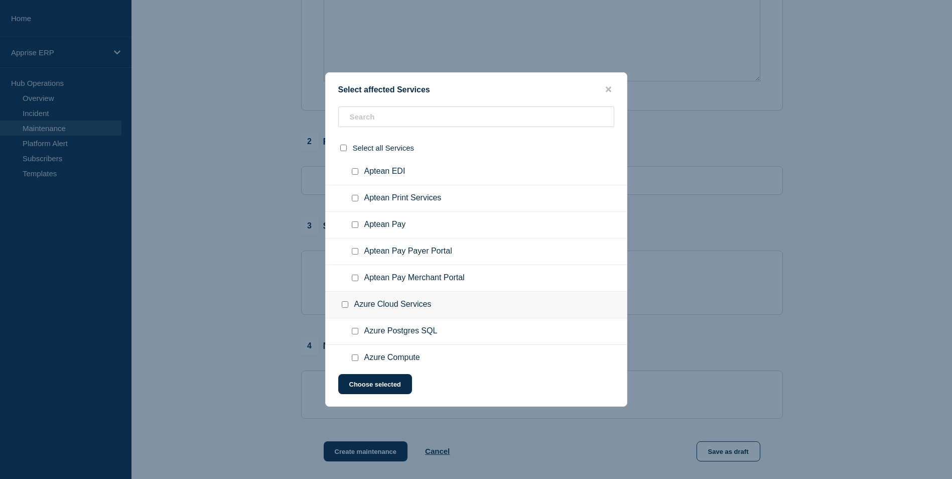
scroll to position [3125, 0]
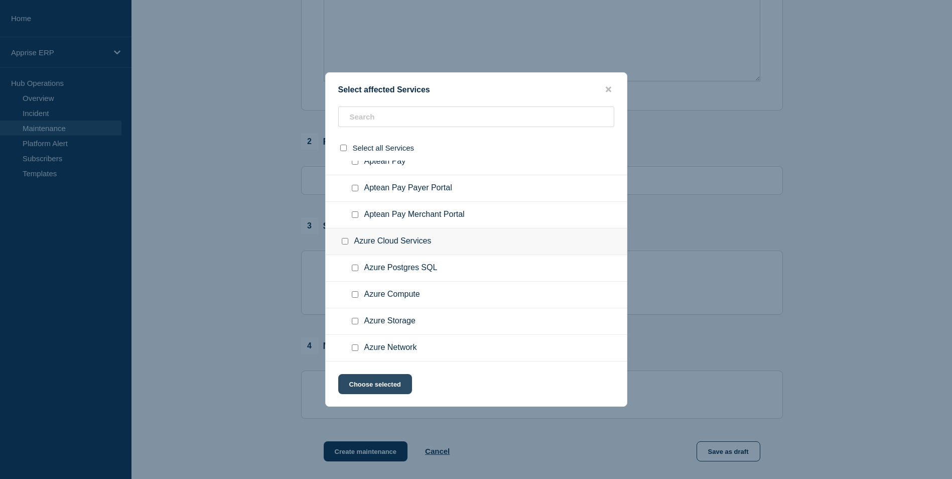
click at [401, 375] on button "Choose selected" at bounding box center [375, 384] width 74 height 20
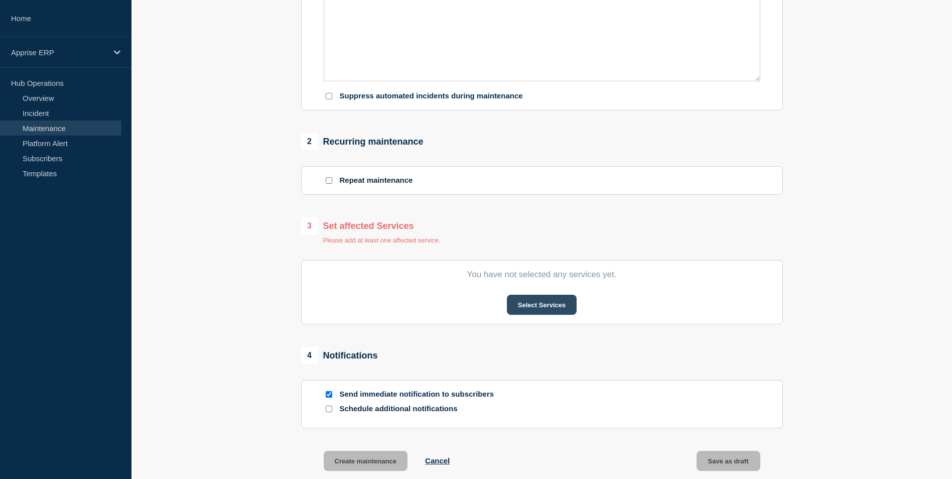
click at [525, 313] on button "Select Services" at bounding box center [542, 305] width 70 height 20
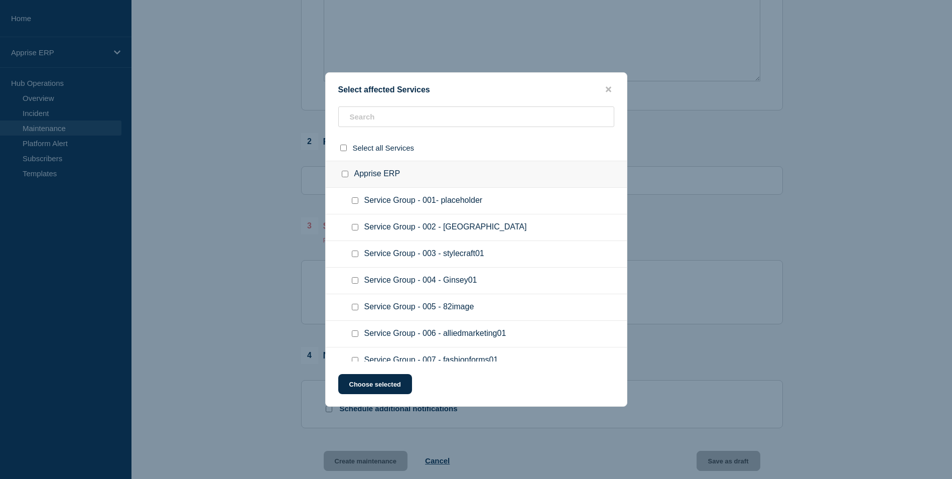
click at [273, 312] on div at bounding box center [476, 239] width 952 height 479
